Goal: Find contact information

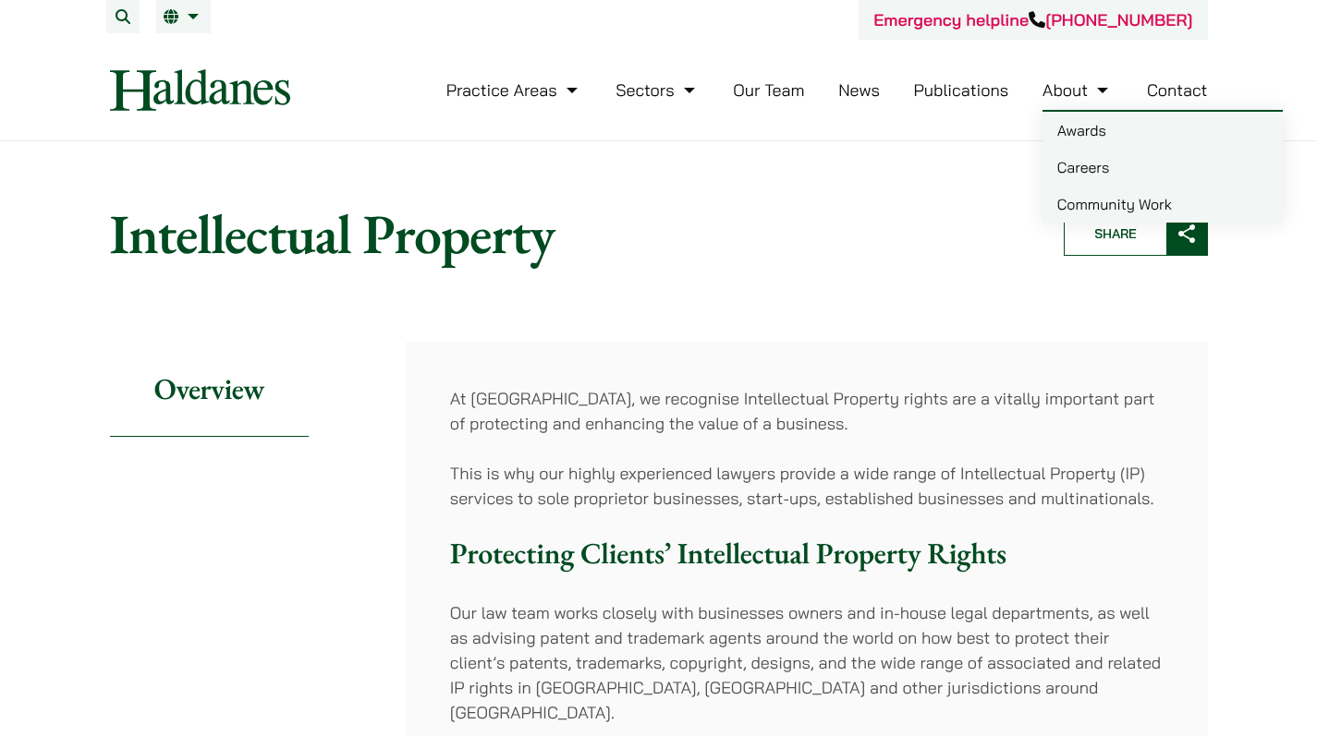
click at [1193, 91] on link "Contact" at bounding box center [1177, 89] width 61 height 21
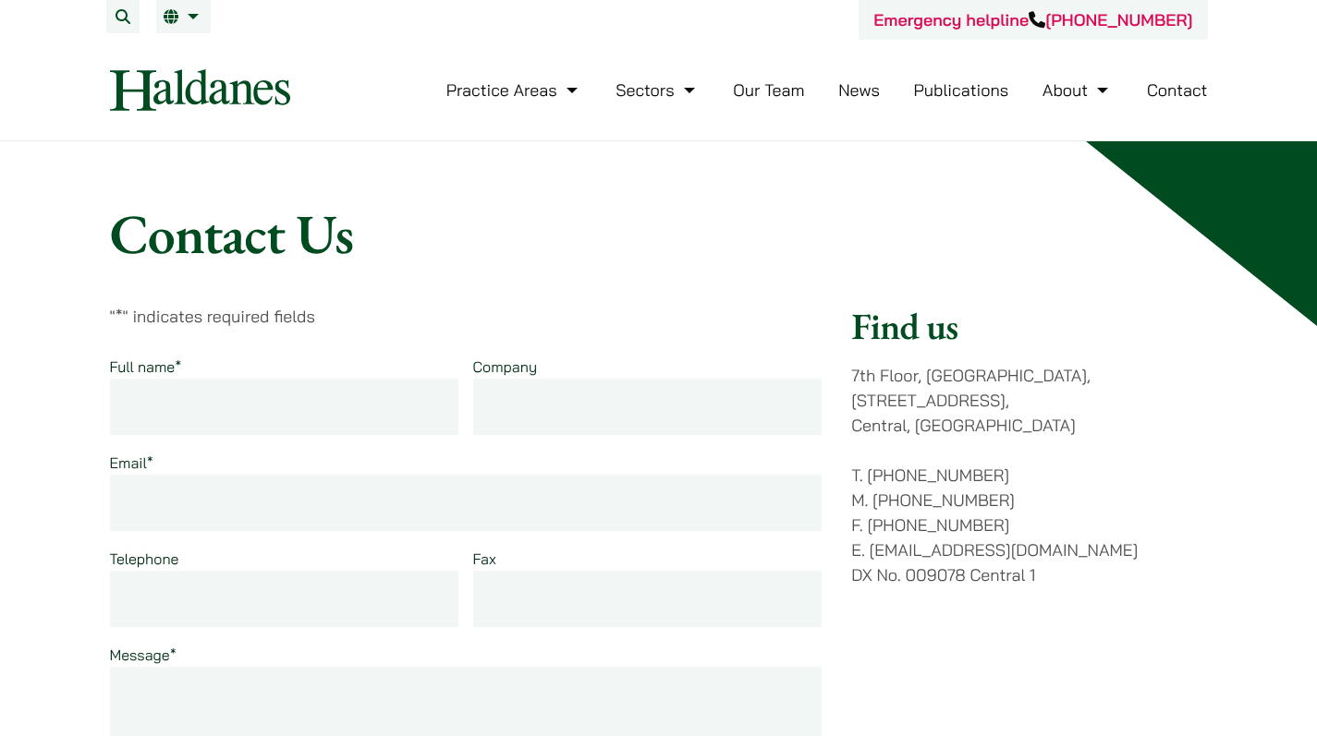
scroll to position [251, 0]
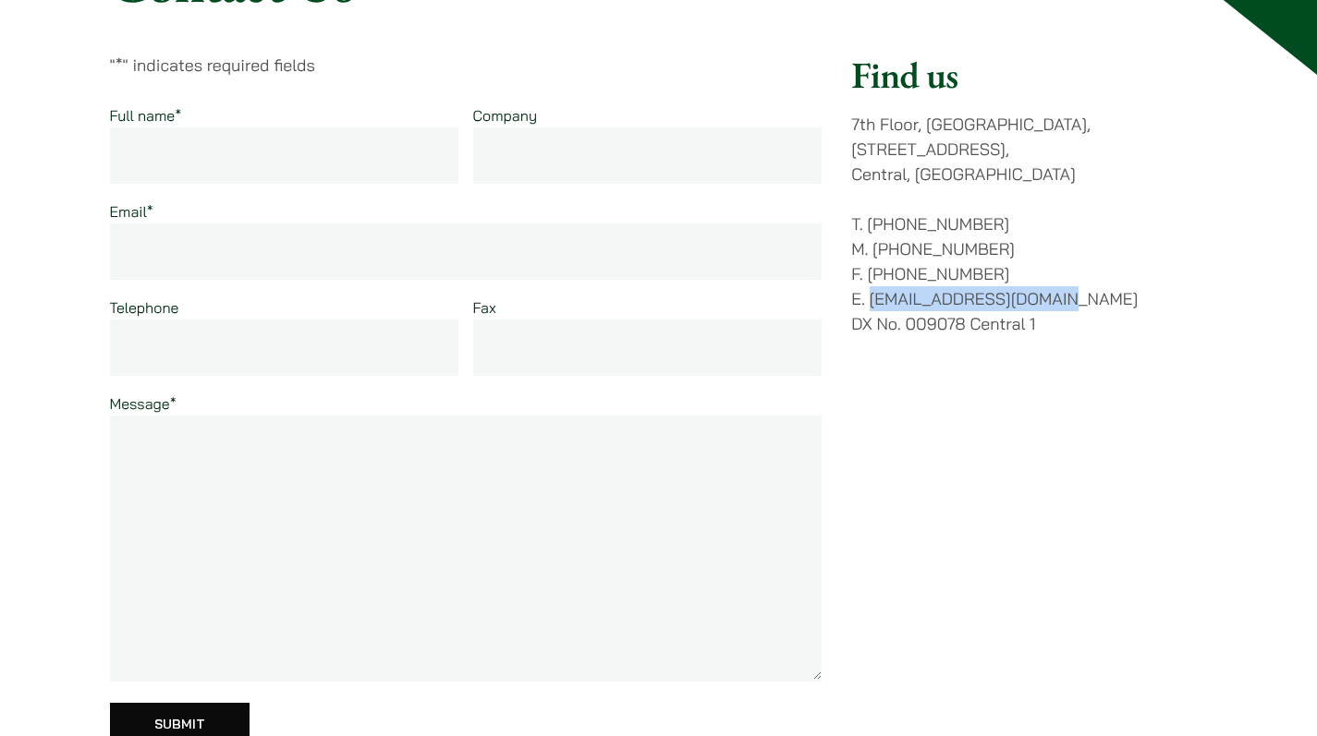
drag, startPoint x: 1070, startPoint y: 278, endPoint x: 869, endPoint y: 282, distance: 200.5
click at [869, 282] on p "T. (852) 2868 1234 M. (852) 9763 5524 F. (852) 2845 1637 E. enquiries@haldanes.…" at bounding box center [1029, 274] width 356 height 125
copy p "[EMAIL_ADDRESS][DOMAIN_NAME]"
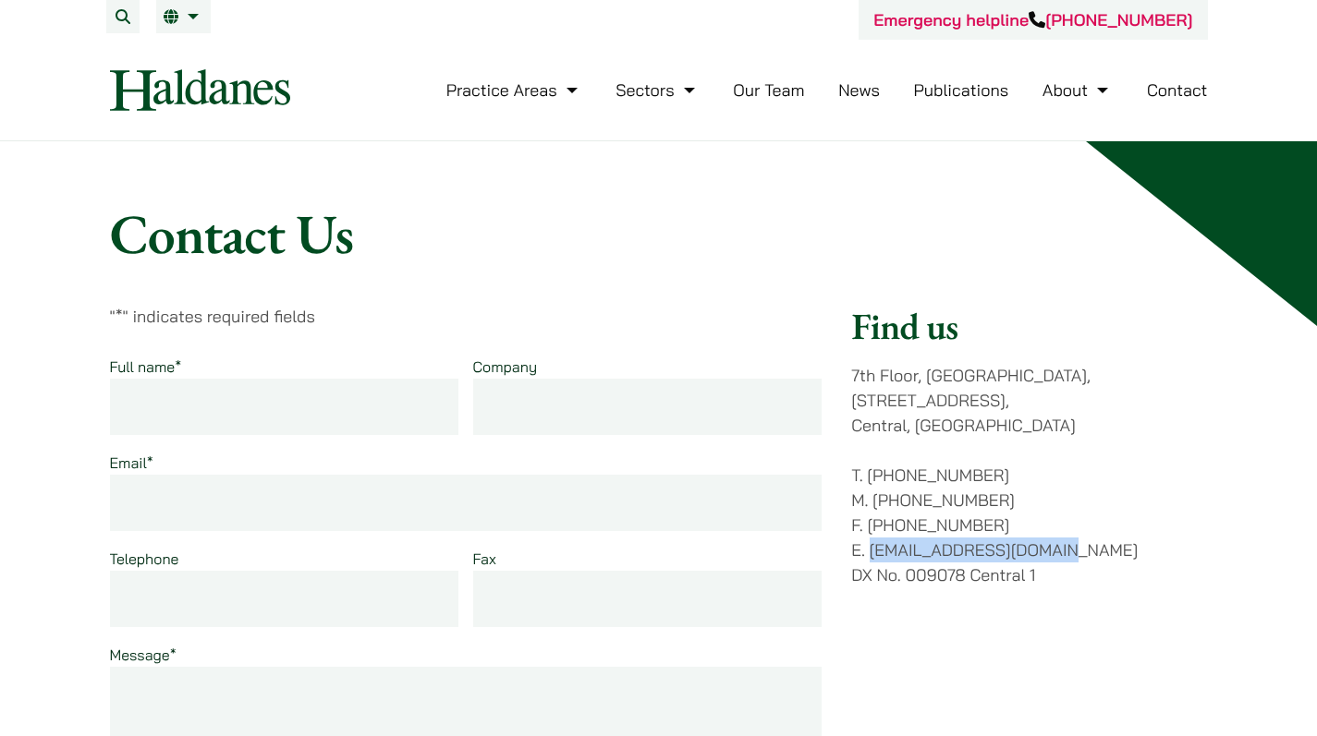
scroll to position [0, 0]
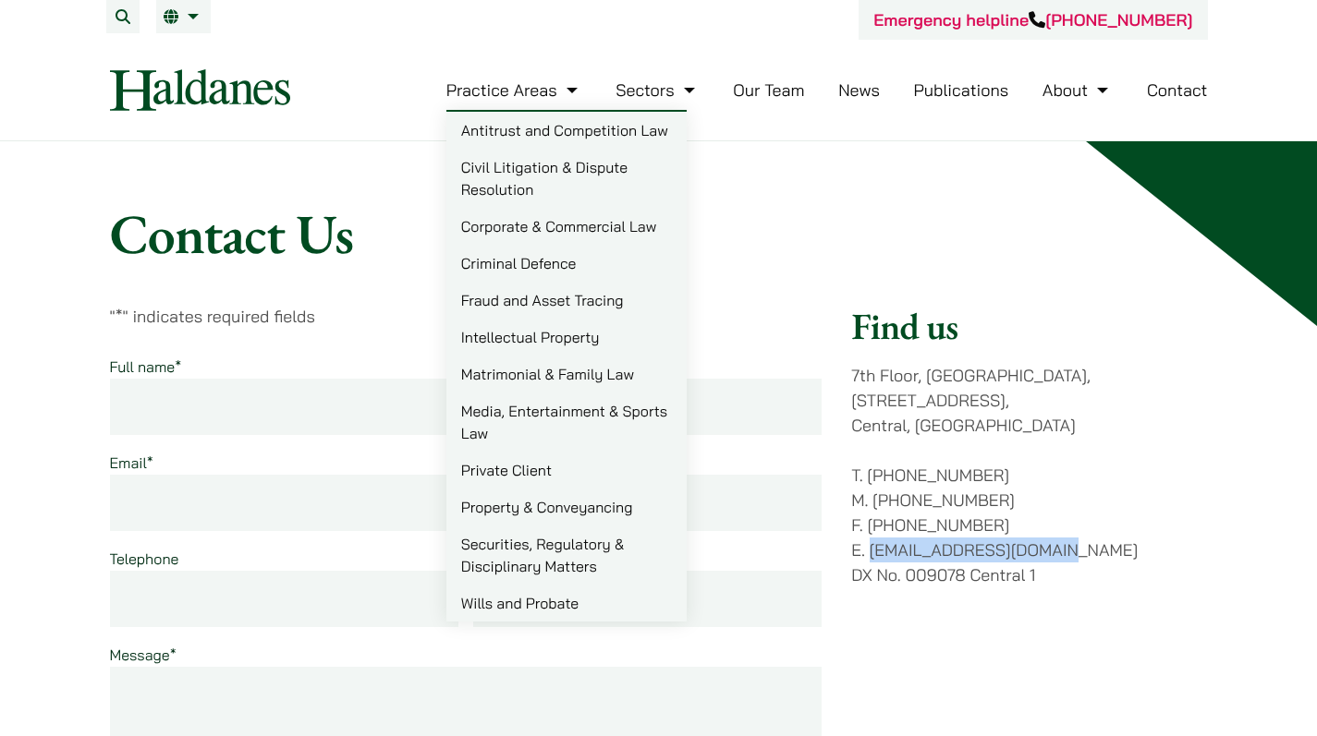
click at [479, 91] on link "Practice Areas" at bounding box center [514, 89] width 136 height 21
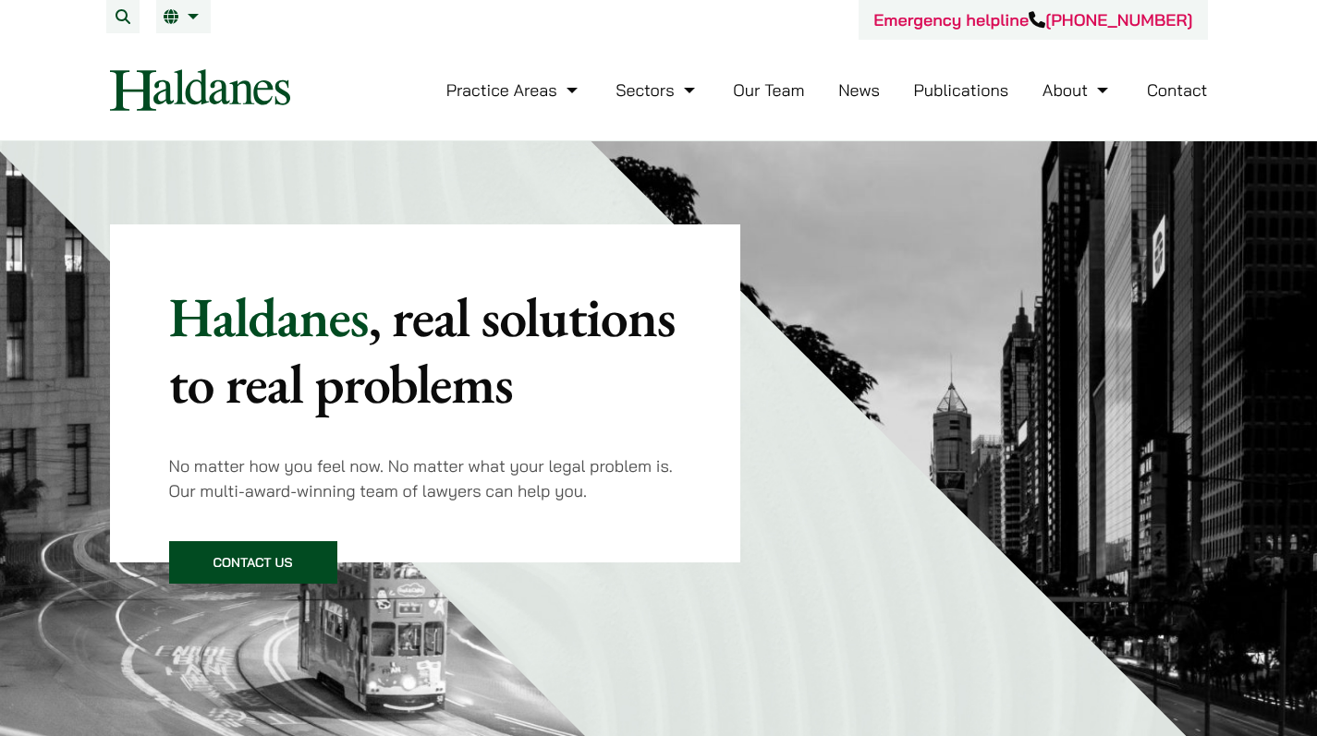
click at [188, 112] on nav "Practice Areas Antitrust and Competition Law Civil Litigation & Dispute Resolut…" at bounding box center [659, 90] width 1098 height 101
click at [196, 104] on img at bounding box center [200, 90] width 180 height 42
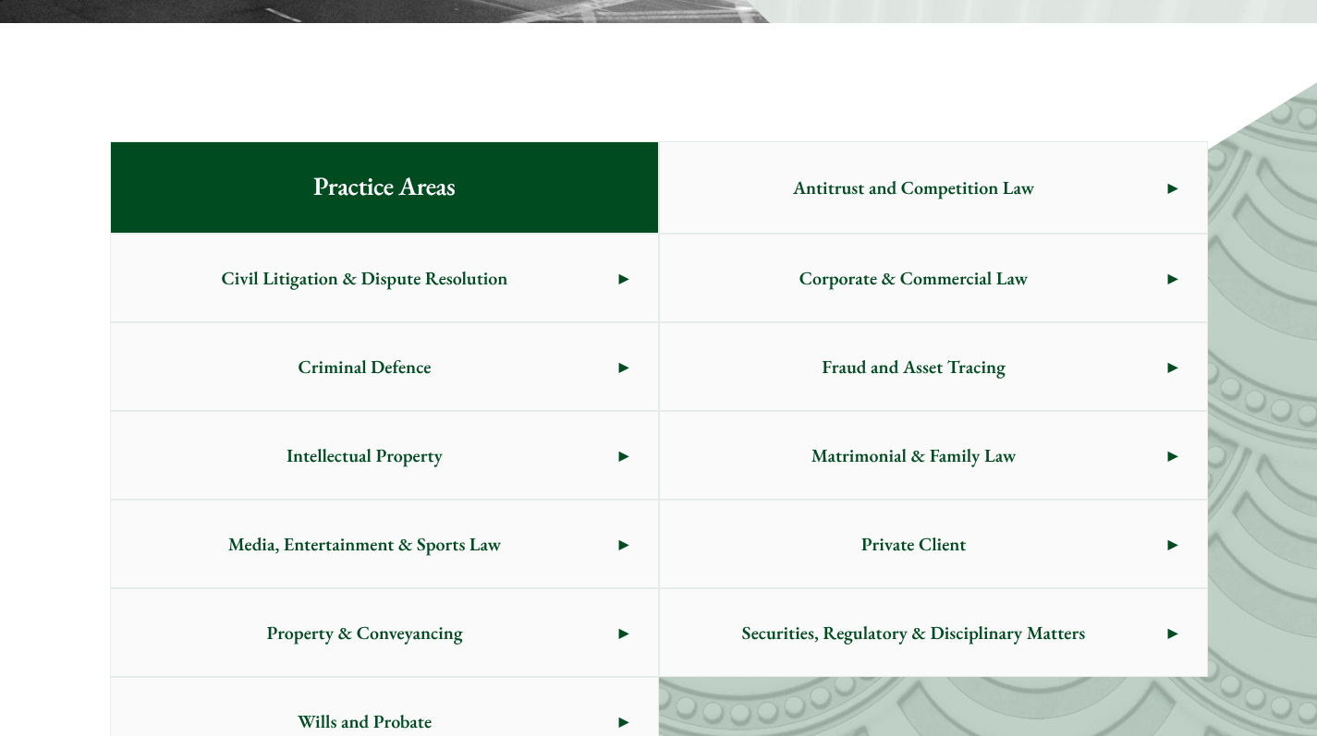
scroll to position [1040, 0]
